Goal: Communication & Community: Answer question/provide support

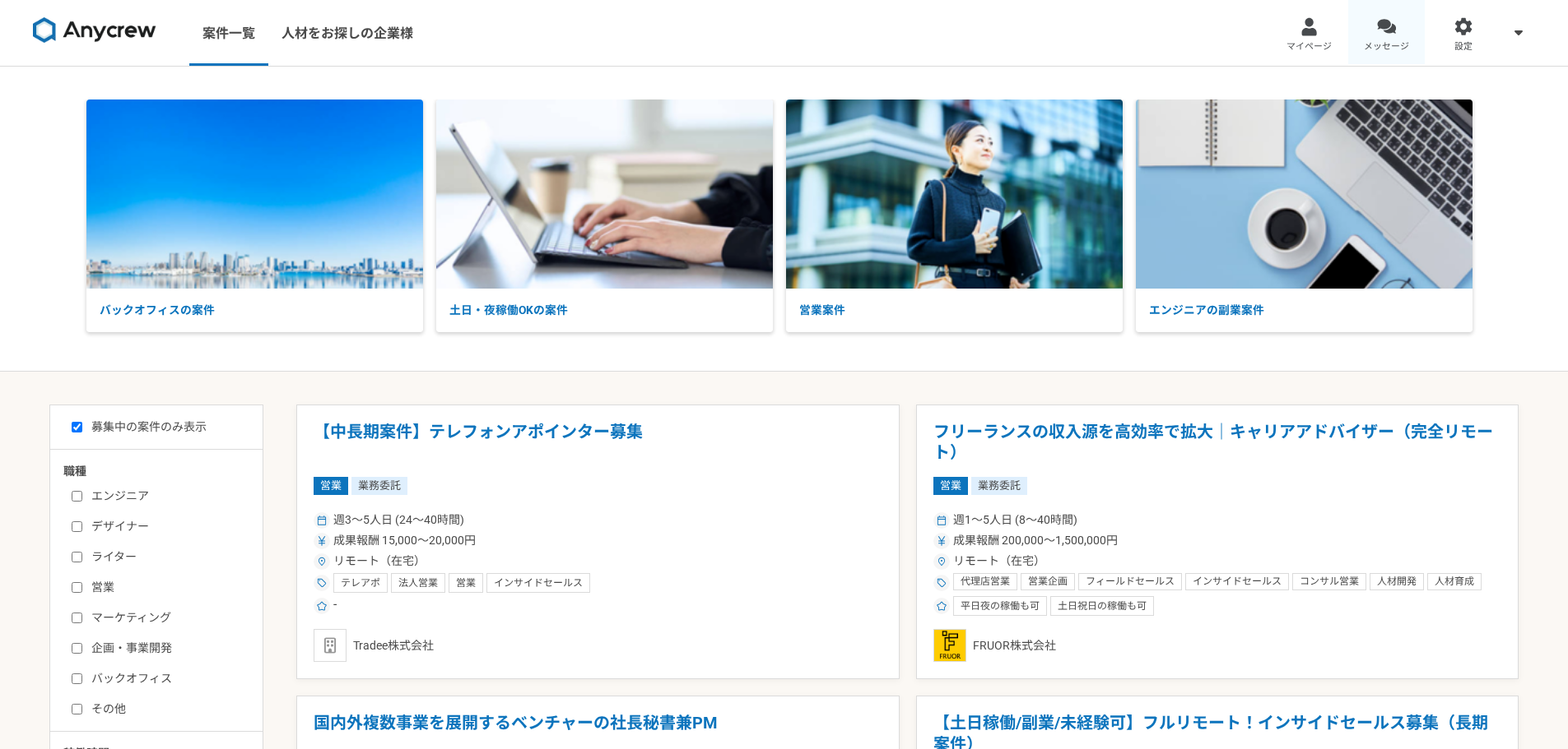
click at [1357, 24] on link "メッセージ" at bounding box center [1387, 32] width 78 height 66
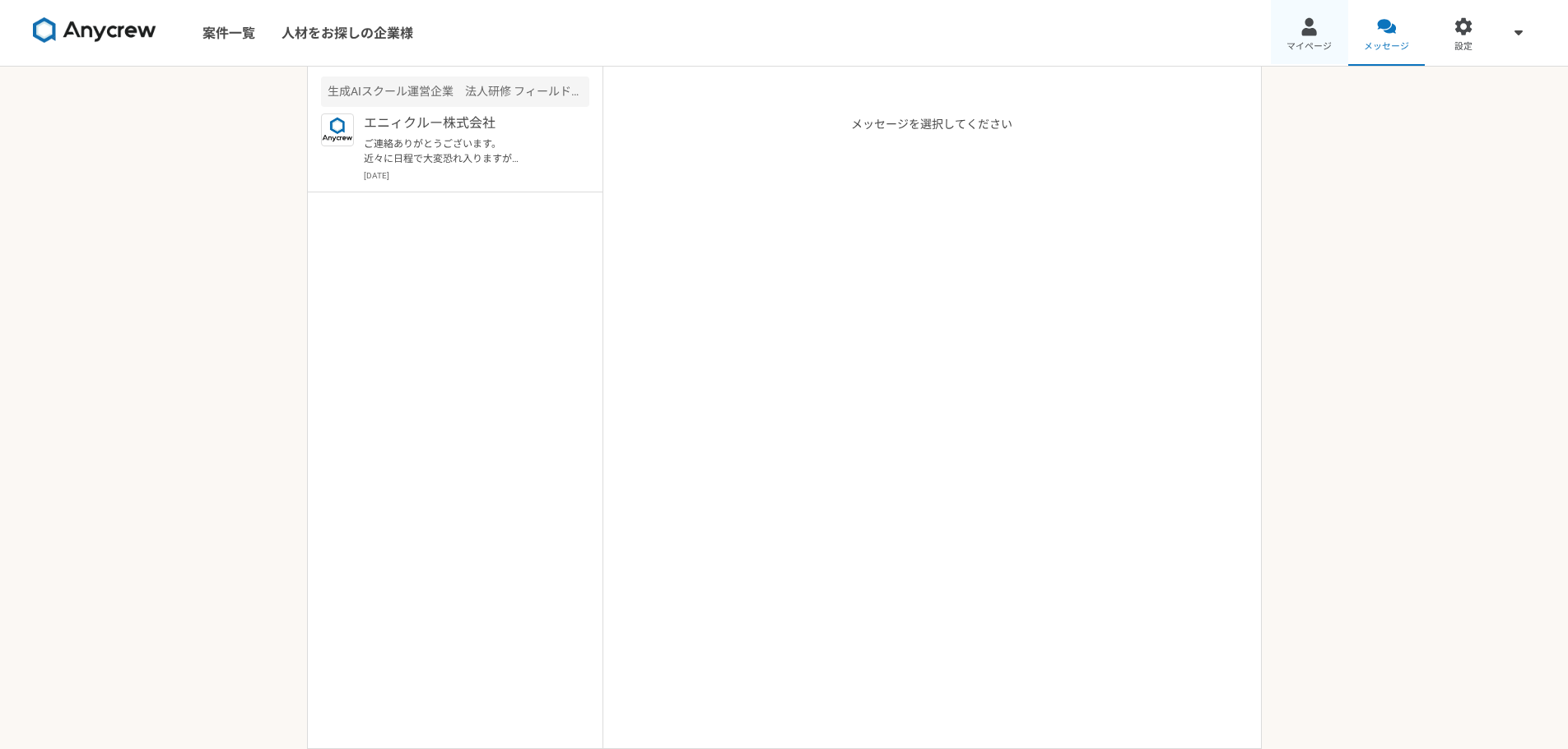
click at [1326, 37] on link "マイページ" at bounding box center [1309, 32] width 78 height 66
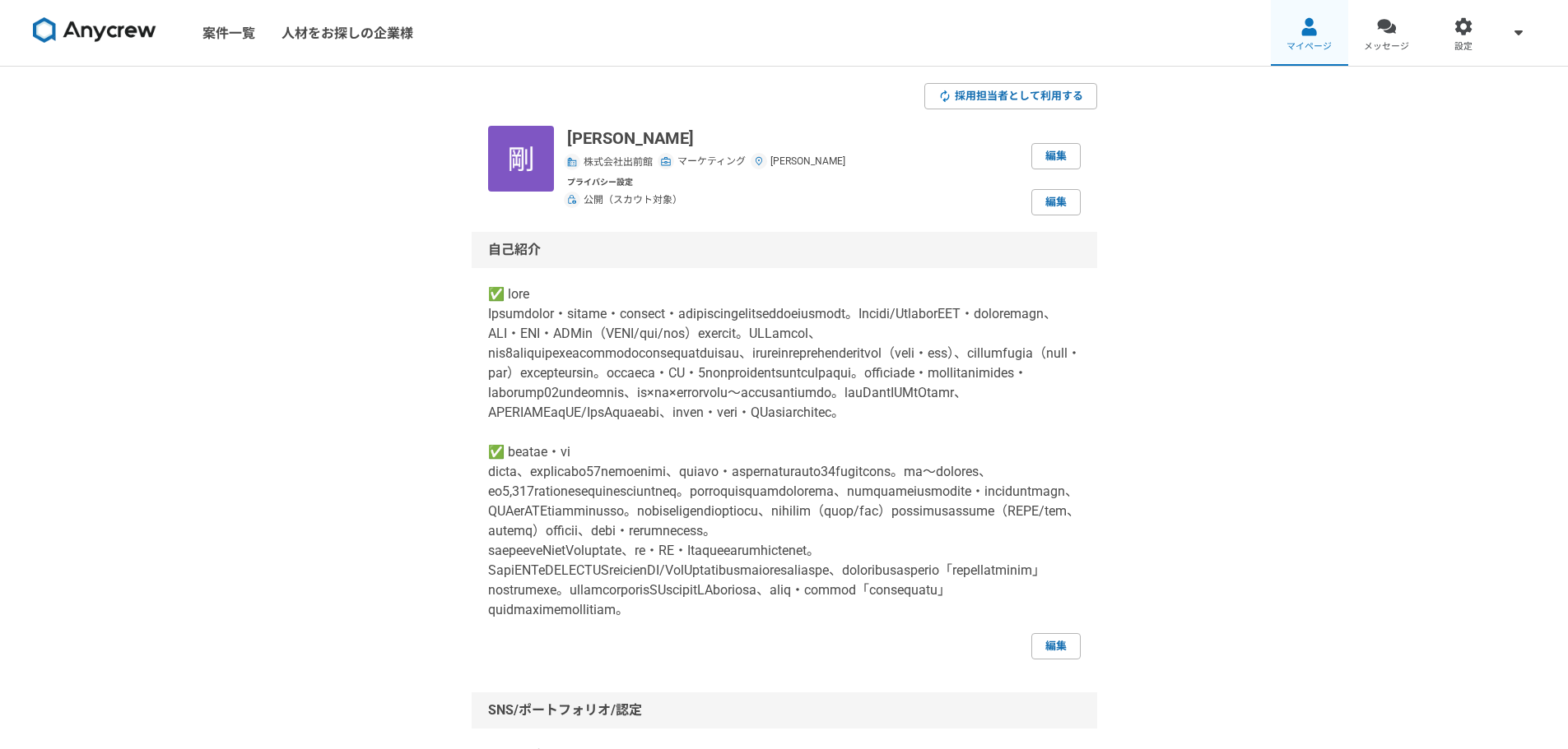
click at [1313, 38] on link "マイページ" at bounding box center [1309, 32] width 78 height 66
click at [1405, 45] on span "メッセージ" at bounding box center [1386, 47] width 45 height 13
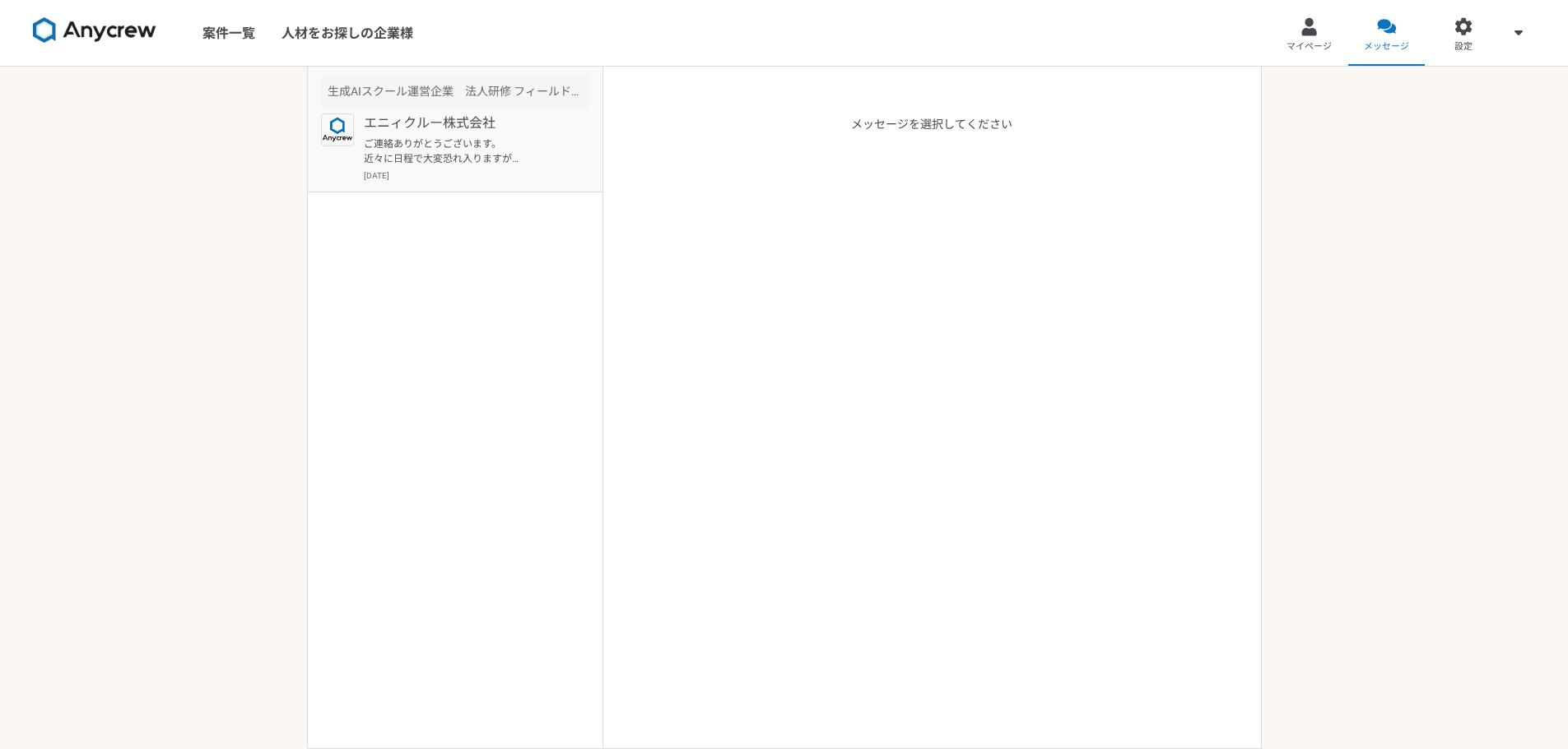
click at [492, 136] on div "エニィクルー株式会社 ご連絡ありがとうございます。 近々に日程で大変恐れ入りますが 明日8/19(火)の10時15分から面談設定させていただきました。 職務経…" at bounding box center [477, 148] width 225 height 68
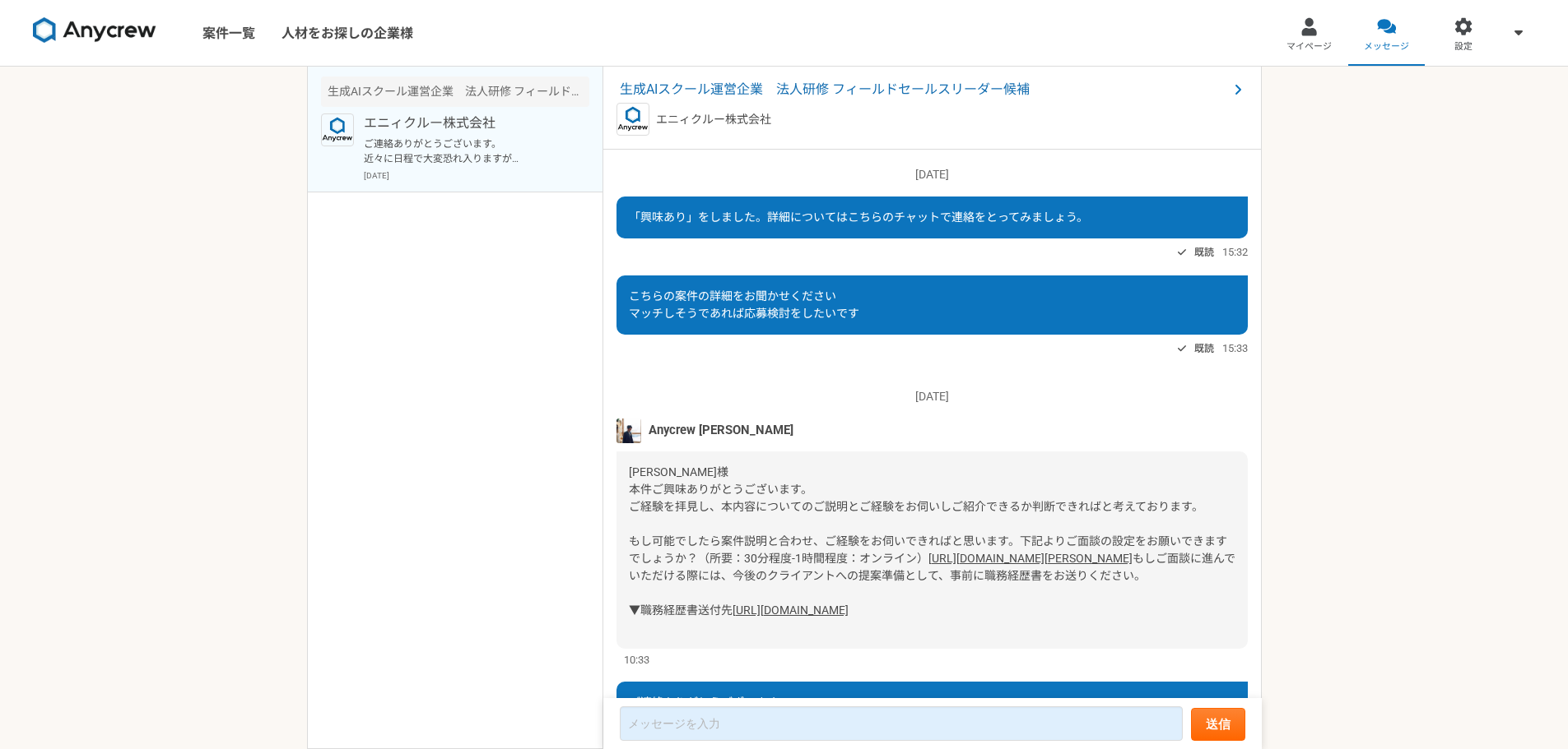
scroll to position [287, 0]
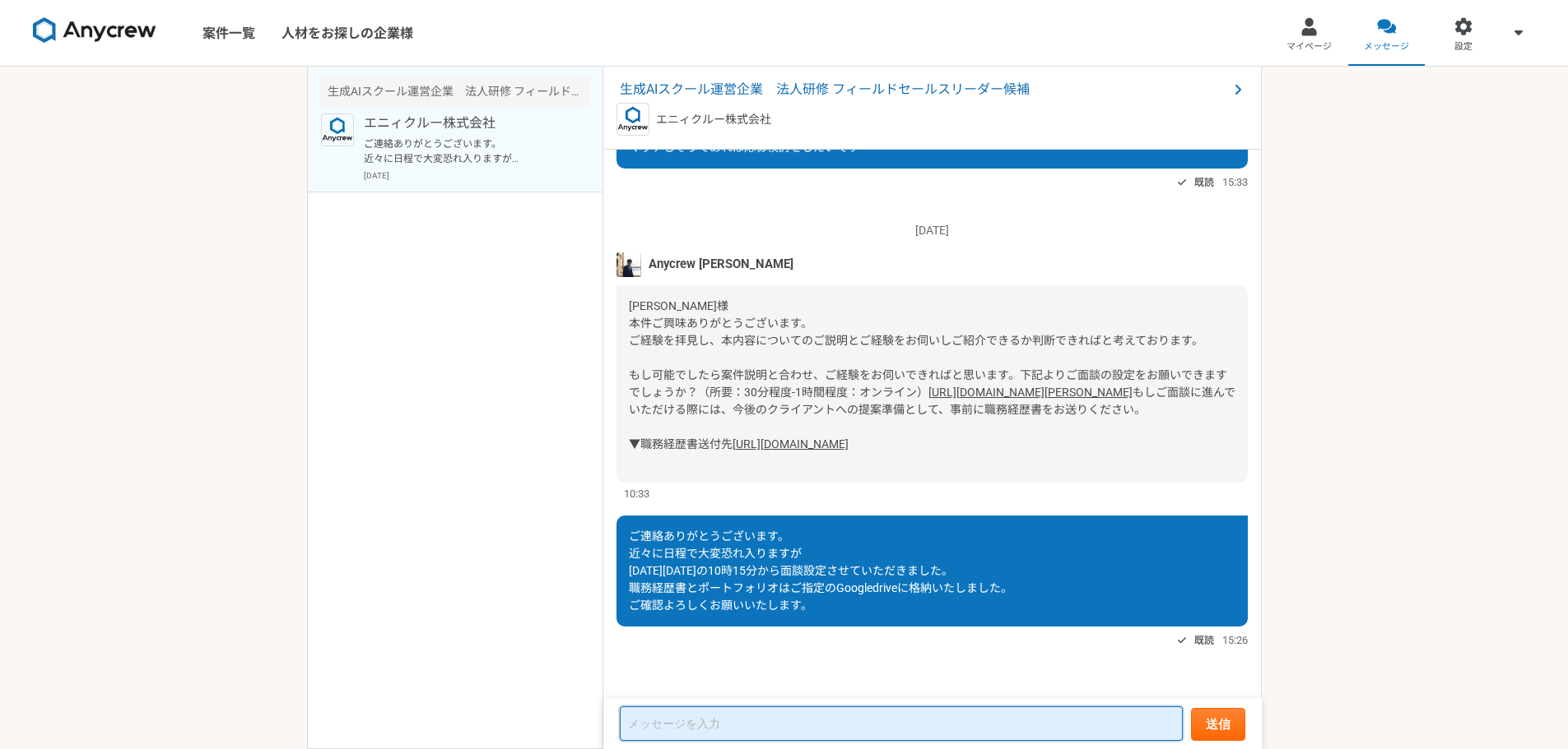
click at [802, 731] on textarea at bounding box center [901, 723] width 563 height 34
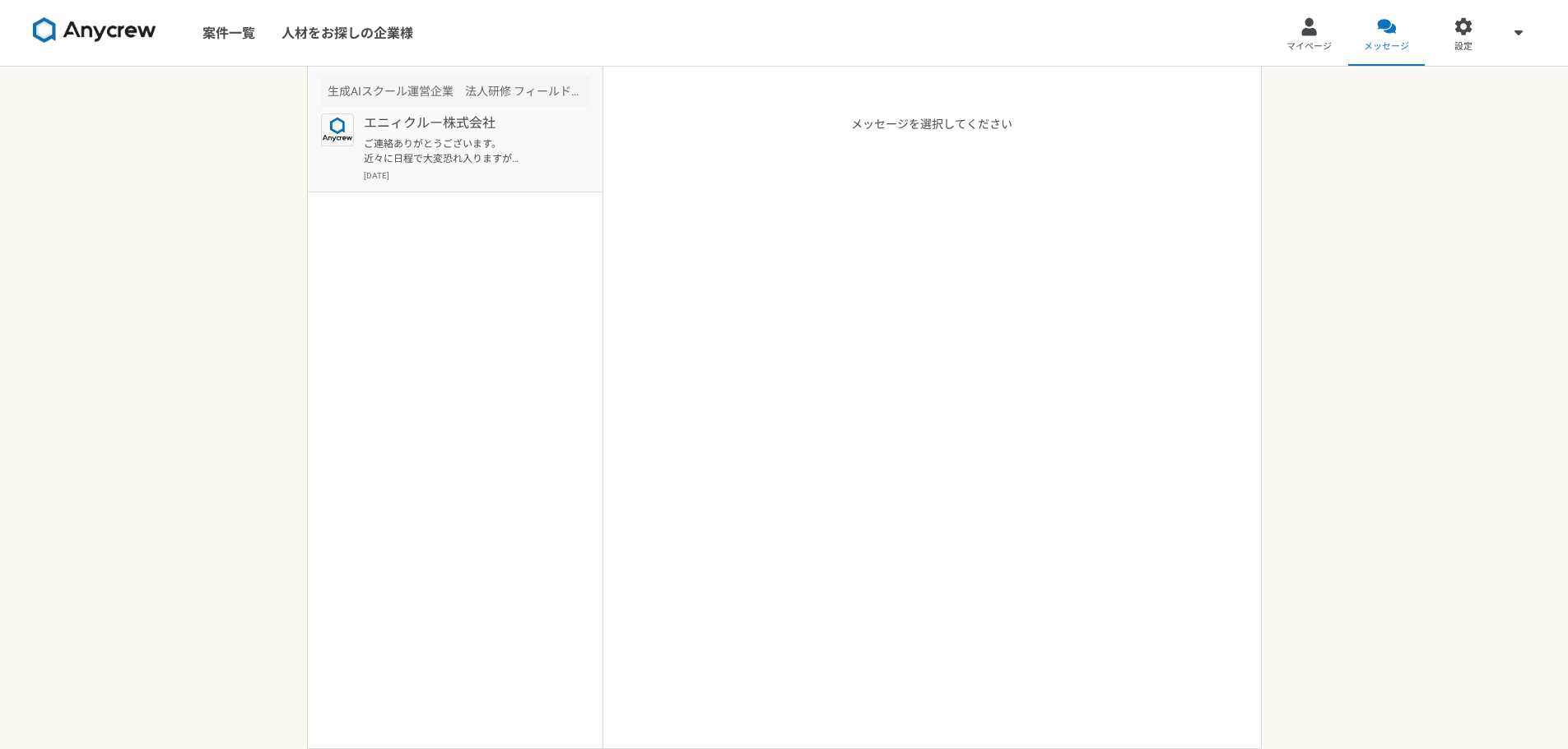
click at [492, 137] on p "ご連絡ありがとうございます。 近々に日程で大変恐れ入りますが [DATE][DATE]の10時15分から面談設定させていただきました。 職務経歴書とポートフォ…" at bounding box center [466, 151] width 203 height 30
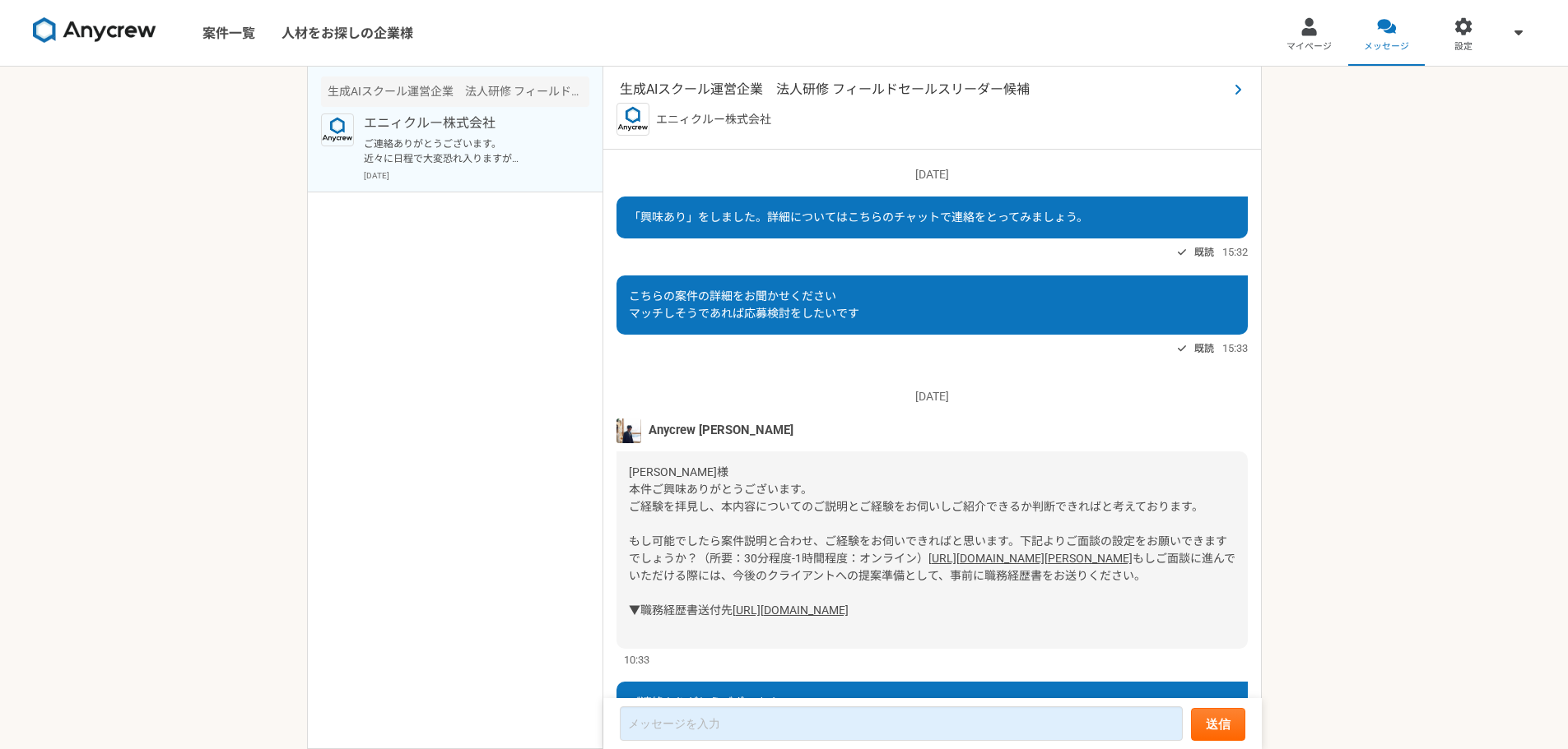
click at [884, 86] on span "生成AIスクール運営企業　法人研修 フィールドセールスリーダー候補" at bounding box center [924, 89] width 608 height 19
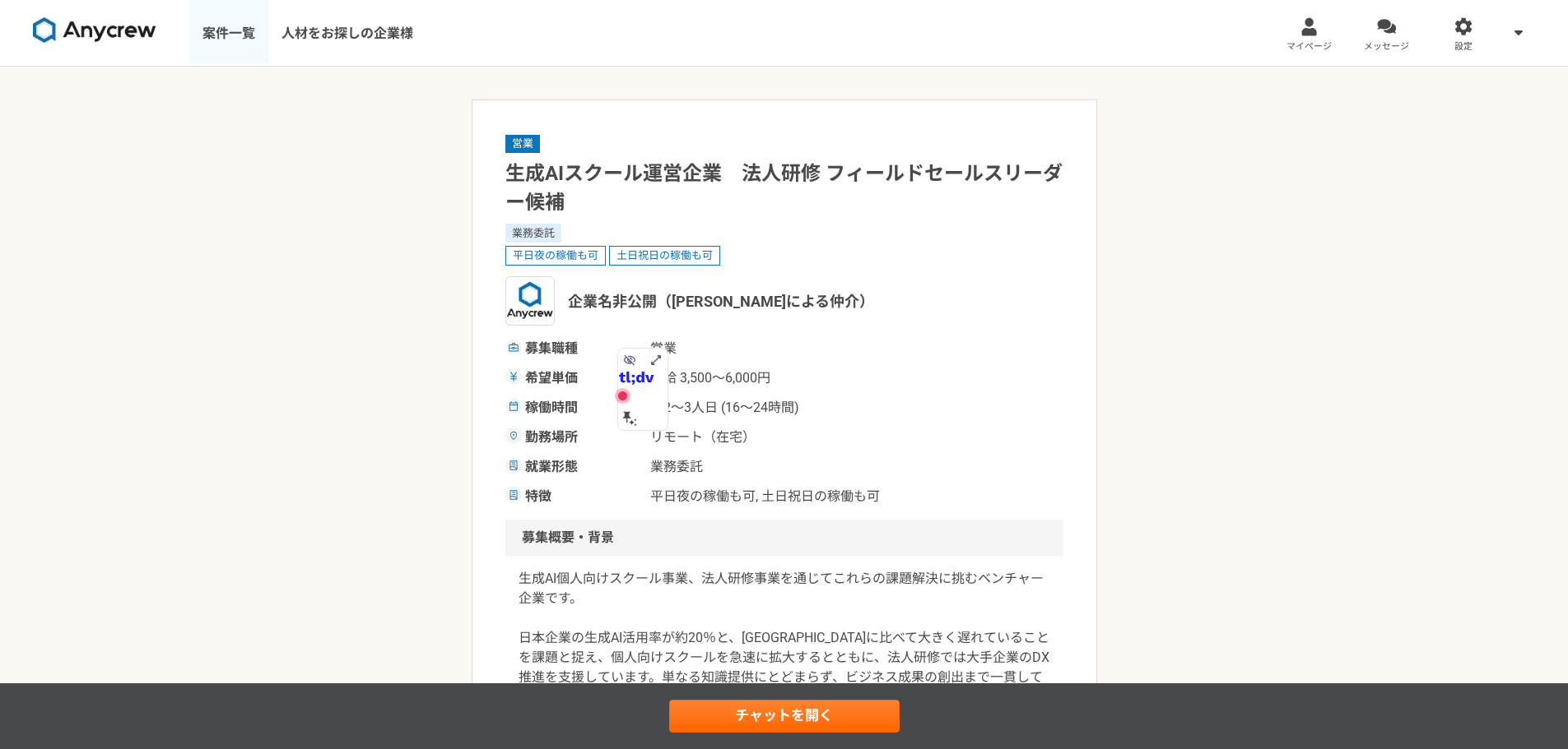
click at [217, 33] on link "案件一覧" at bounding box center [229, 32] width 79 height 66
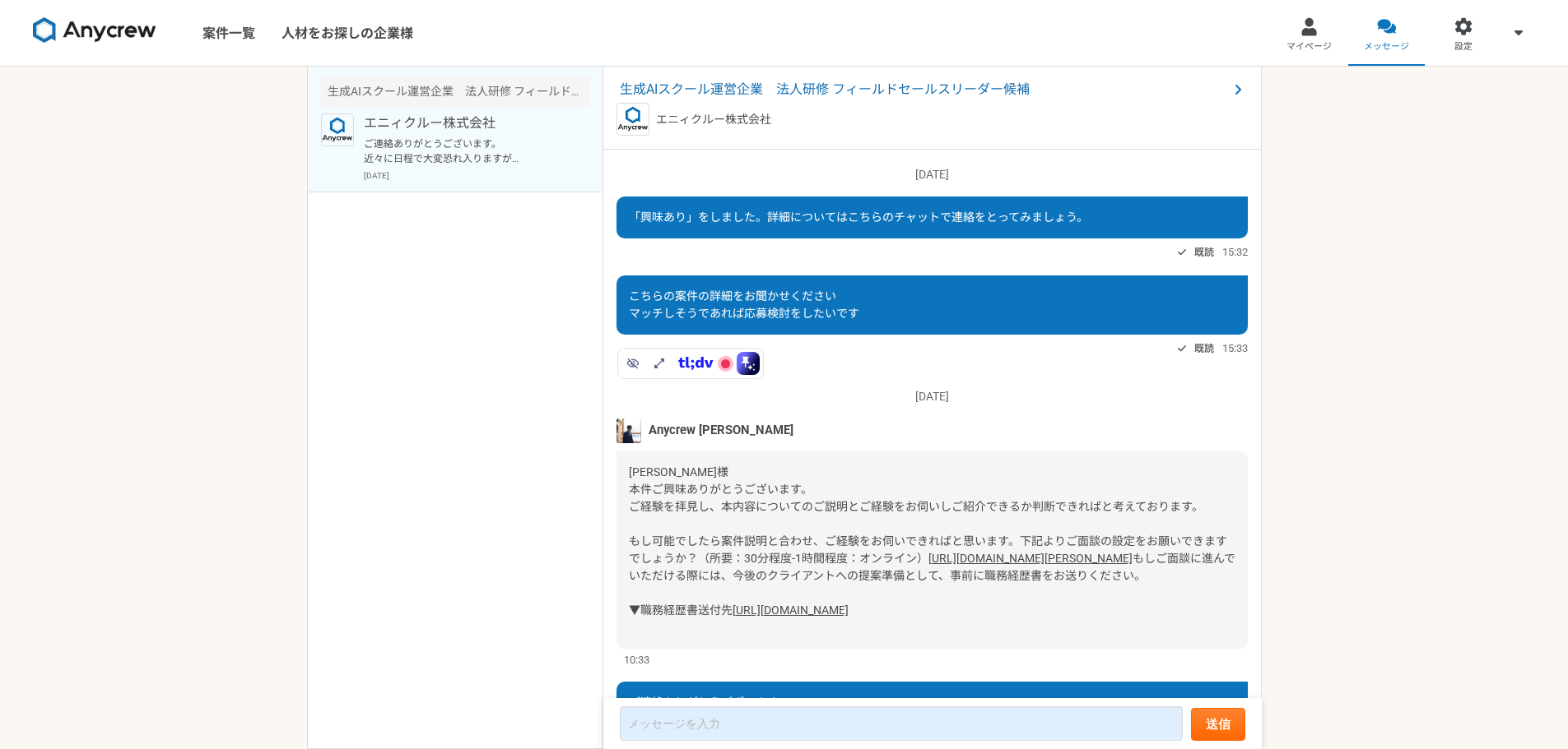
scroll to position [287, 0]
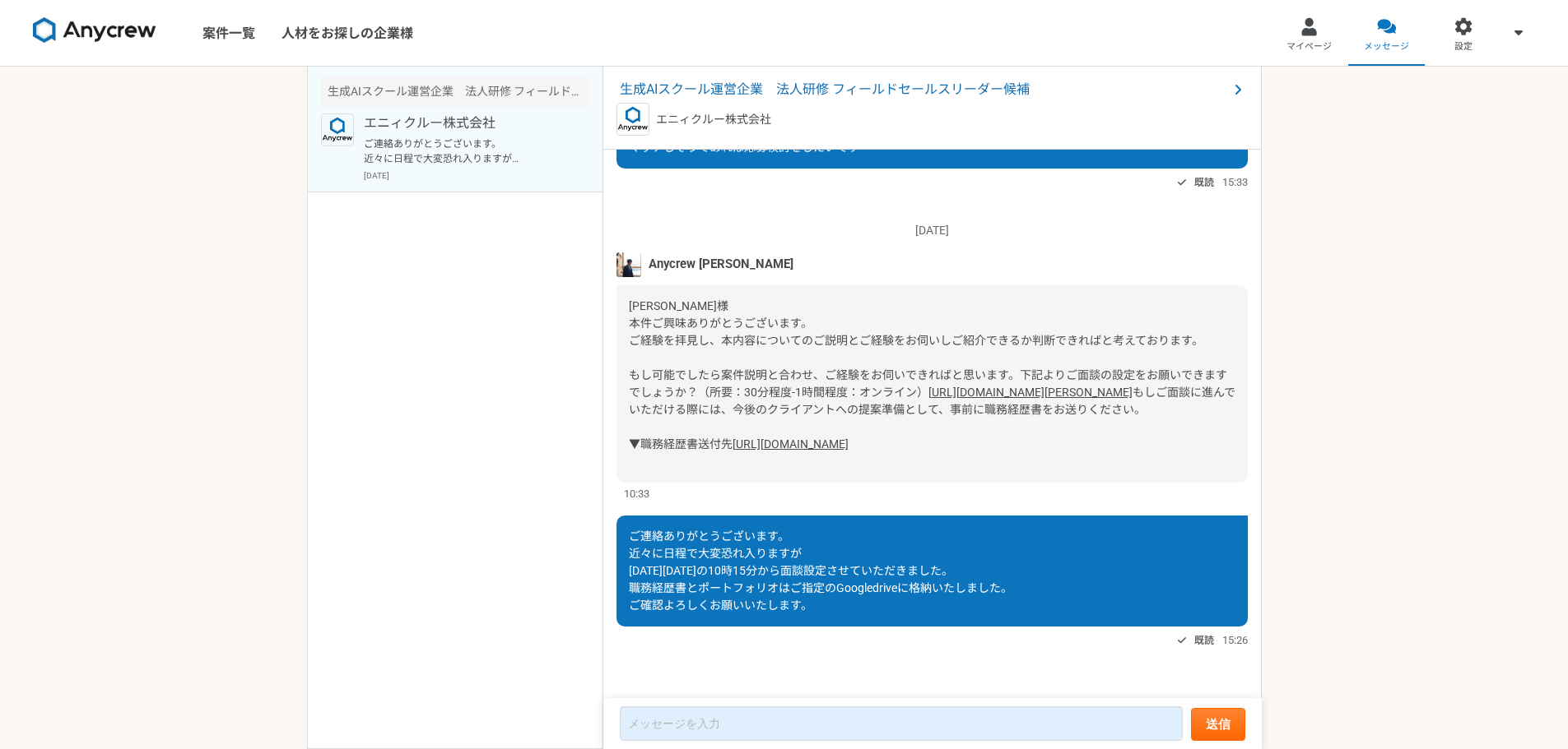
click at [743, 438] on link "[URL][DOMAIN_NAME]" at bounding box center [791, 444] width 116 height 13
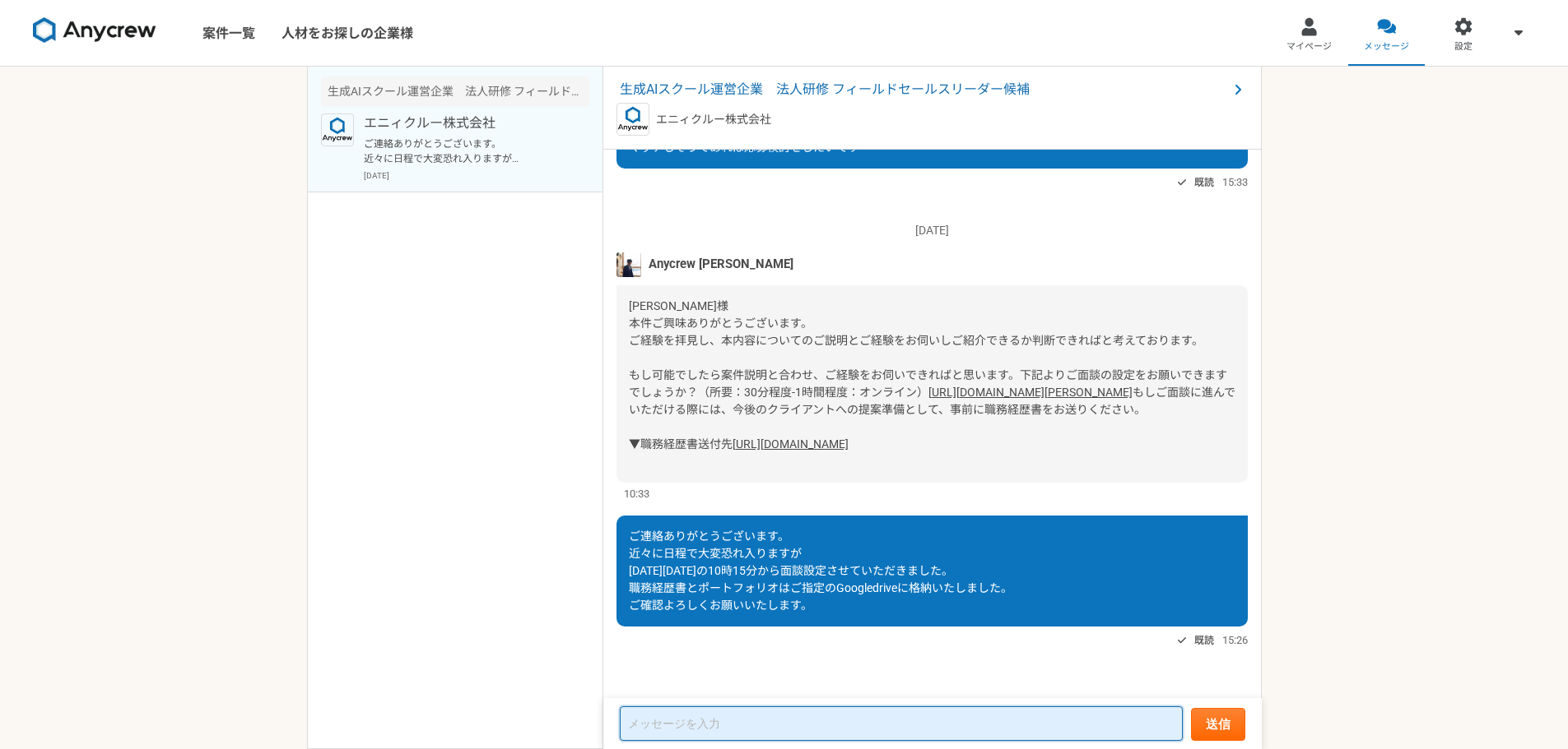
click at [796, 725] on textarea at bounding box center [901, 723] width 563 height 34
paste textarea "選考用としてプロセスや成果を補足した詳細版（職務経歴書）と、概要をまとめたポートフォリオを併せてお送りします。"
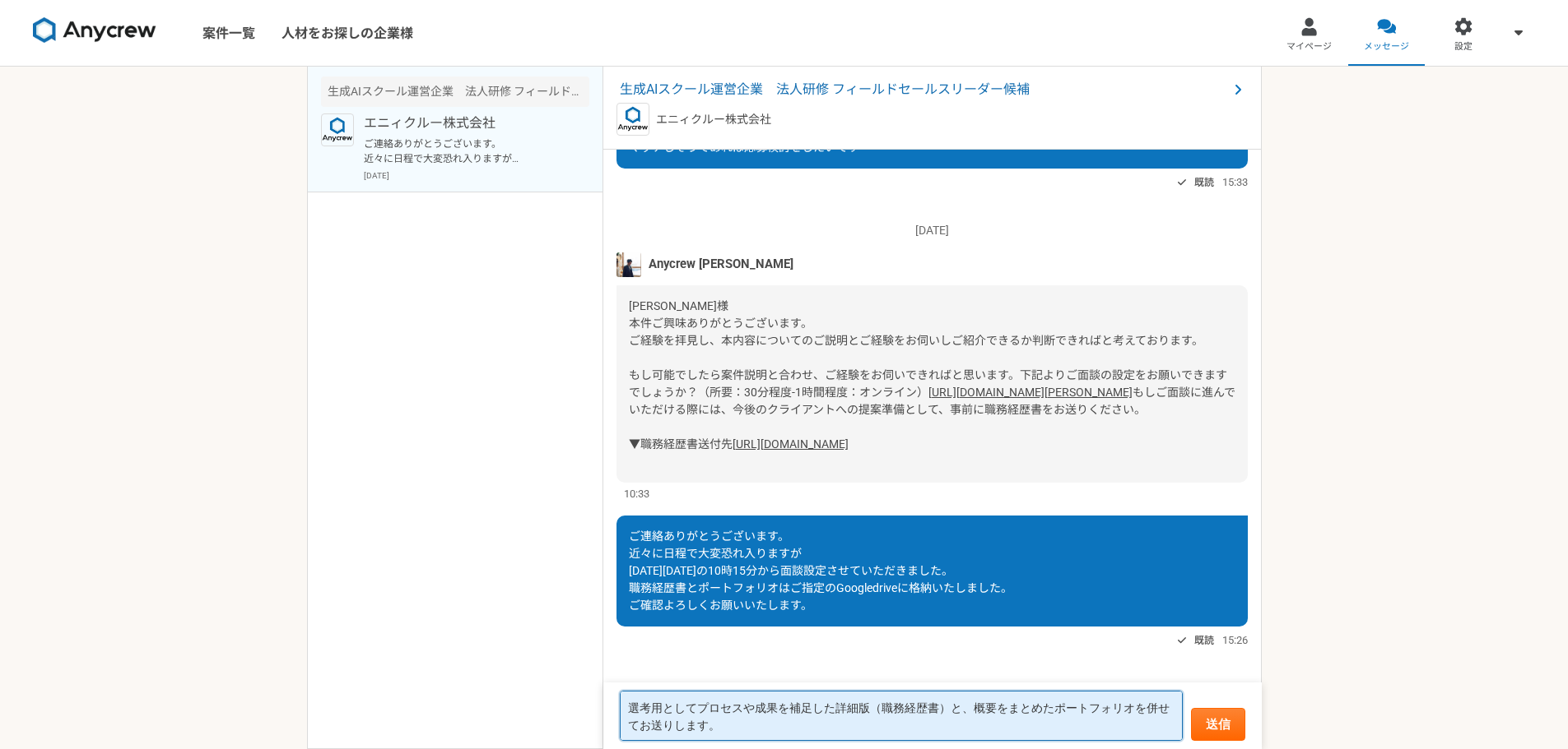
drag, startPoint x: 741, startPoint y: 719, endPoint x: 620, endPoint y: 696, distance: 123.2
click at [620, 696] on textarea "選考用としてプロセスや成果を補足した詳細版（職務経歴書）と、概要をまとめたポートフォリオを併せてお送りします。" at bounding box center [901, 716] width 563 height 50
paste textarea "先日はありがとうございました。 選考用として、成果に至ったプロセスを補足した詳細版の職務経歴書"
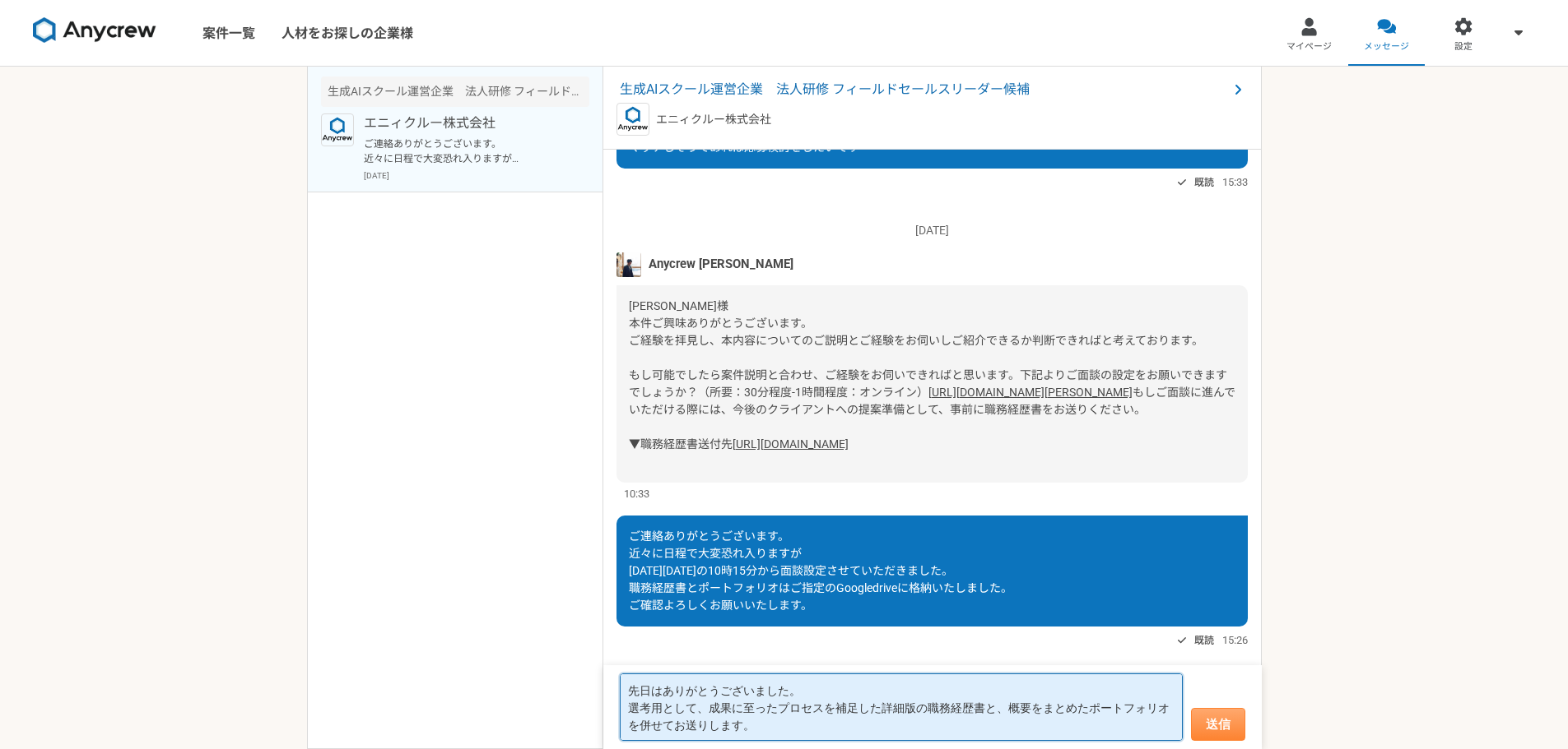
type textarea "先日はありがとうございました。 選考用として、成果に至ったプロセスを補足した詳細版の職務経歴書と、概要をまとめたポートフォリオを併せてお送りします。"
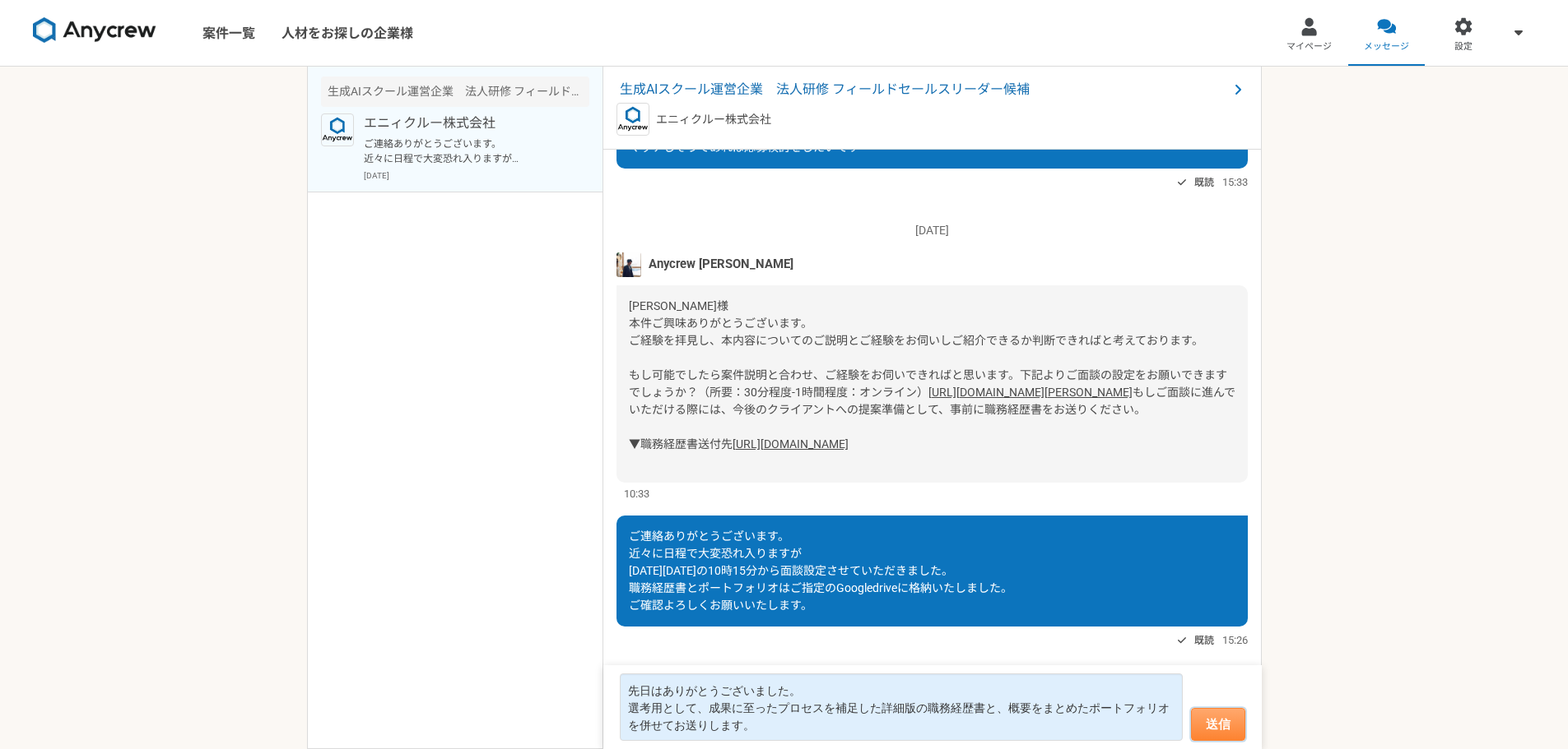
click at [1230, 732] on button "送信" at bounding box center [1218, 725] width 55 height 33
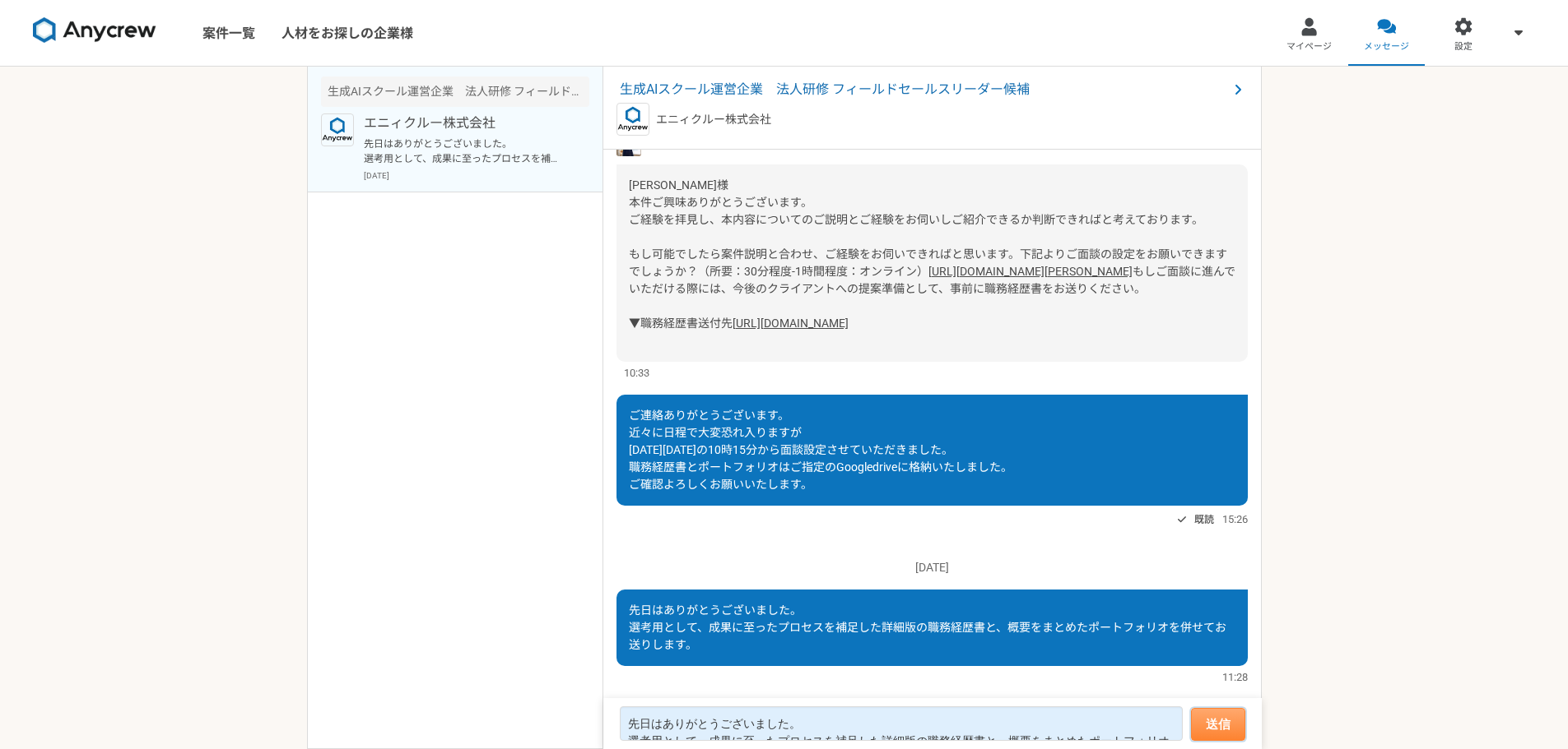
scroll to position [443, 0]
